Goal: Transaction & Acquisition: Obtain resource

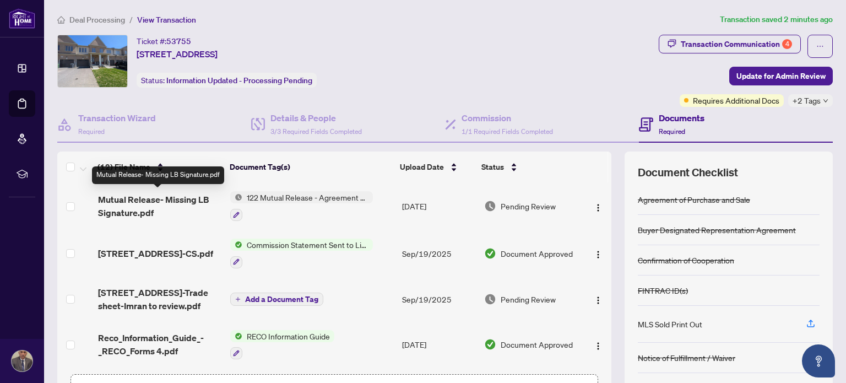
click at [136, 199] on span "Mutual Release- Missing LB Signature.pdf" at bounding box center [160, 206] width 124 height 26
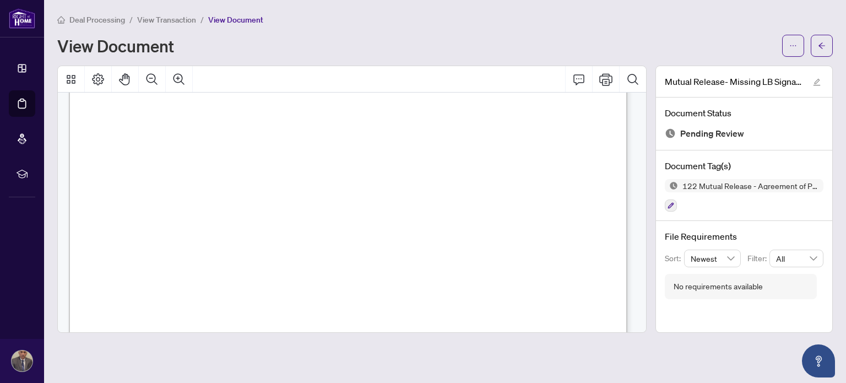
scroll to position [504, 0]
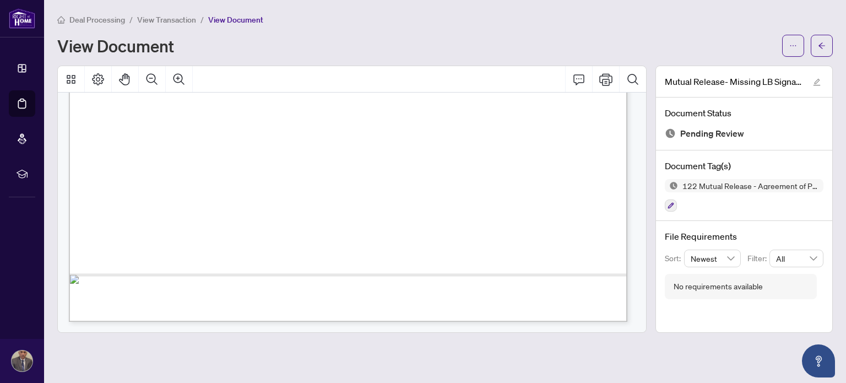
drag, startPoint x: 531, startPoint y: 202, endPoint x: 497, endPoint y: 201, distance: 34.2
click at [497, 201] on div "[DATE]" at bounding box center [531, 197] width 925 height 1197
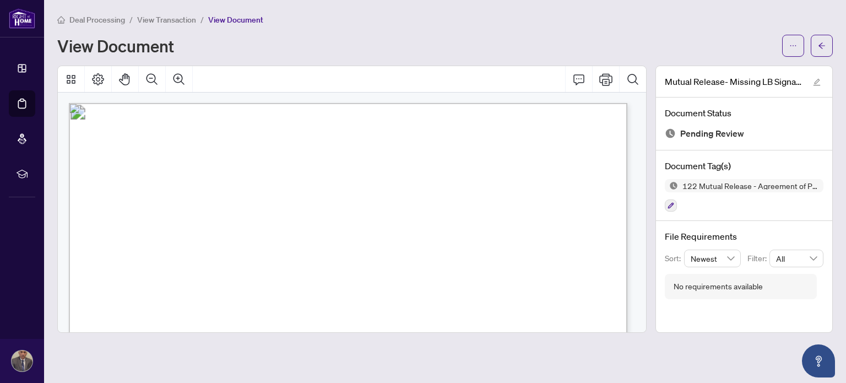
scroll to position [0, 0]
click at [792, 48] on icon "ellipsis" at bounding box center [793, 46] width 8 height 8
click at [730, 68] on span "Download" at bounding box center [753, 69] width 84 height 12
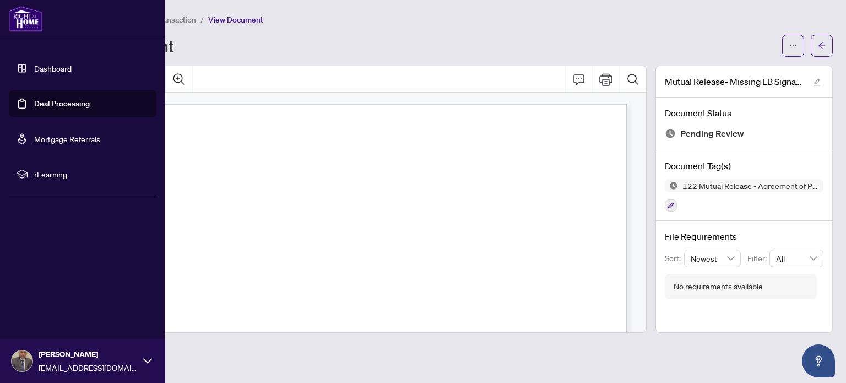
click at [84, 108] on link "Deal Processing" at bounding box center [62, 104] width 56 height 10
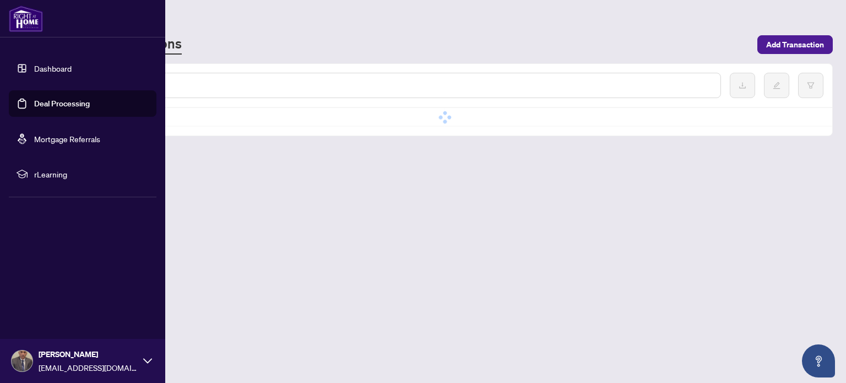
click at [59, 64] on link "Dashboard" at bounding box center [52, 68] width 37 height 10
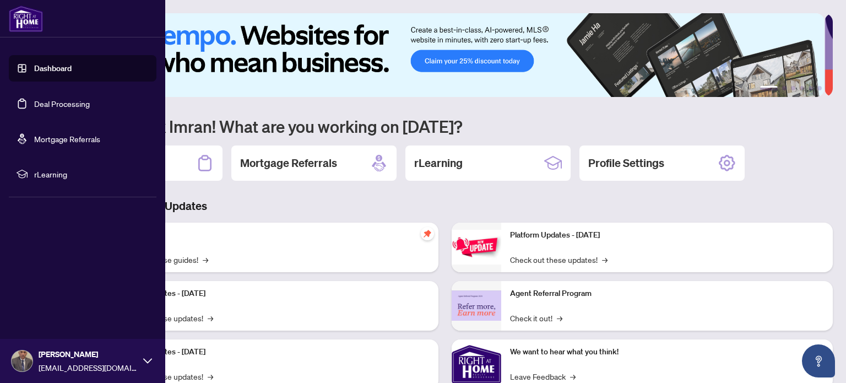
click at [84, 102] on link "Deal Processing" at bounding box center [62, 104] width 56 height 10
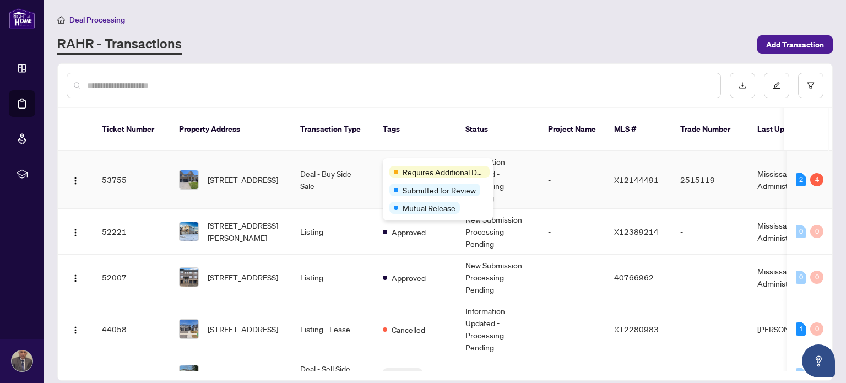
click at [399, 167] on div "Requires Additional Docs" at bounding box center [439, 172] width 100 height 12
